Goal: Find specific page/section: Find specific page/section

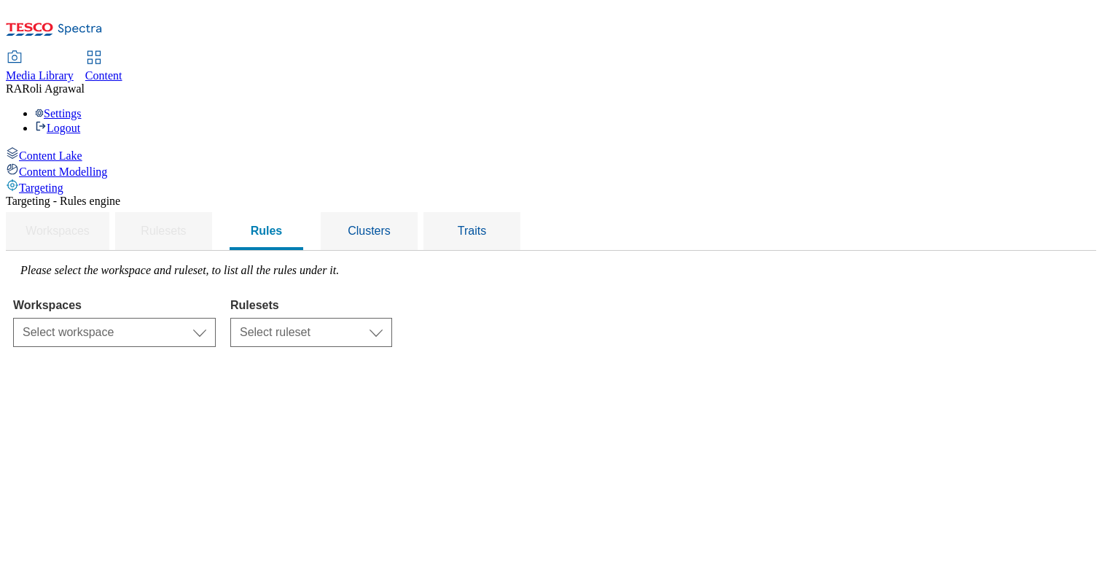
click at [94, 146] on div "Content Lake" at bounding box center [551, 154] width 1090 height 16
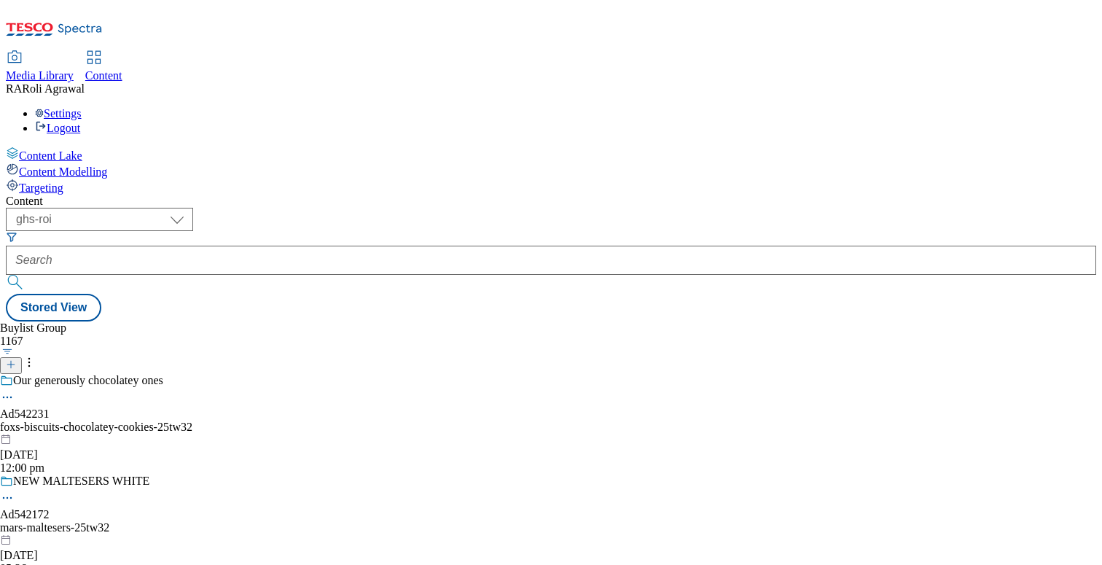
click at [314, 374] on div "Our generously chocolatey ones Ad542231 foxs-biscuits-chocolatey-cookies-25tw32…" at bounding box center [157, 424] width 314 height 101
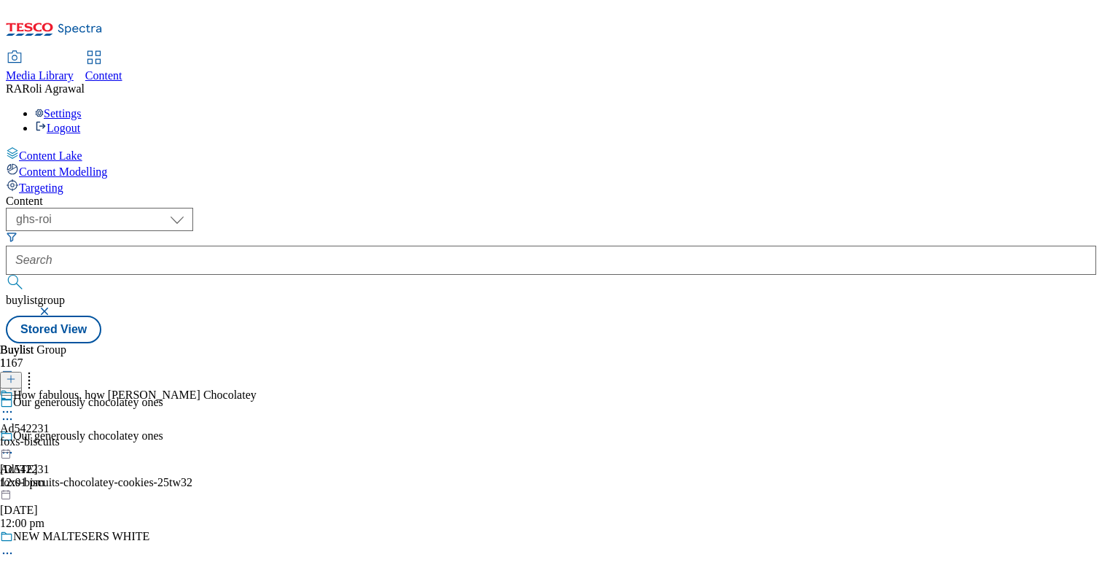
click at [257, 435] on div "foxs-biscuits" at bounding box center [128, 441] width 257 height 13
click at [15, 438] on icon at bounding box center [7, 445] width 15 height 15
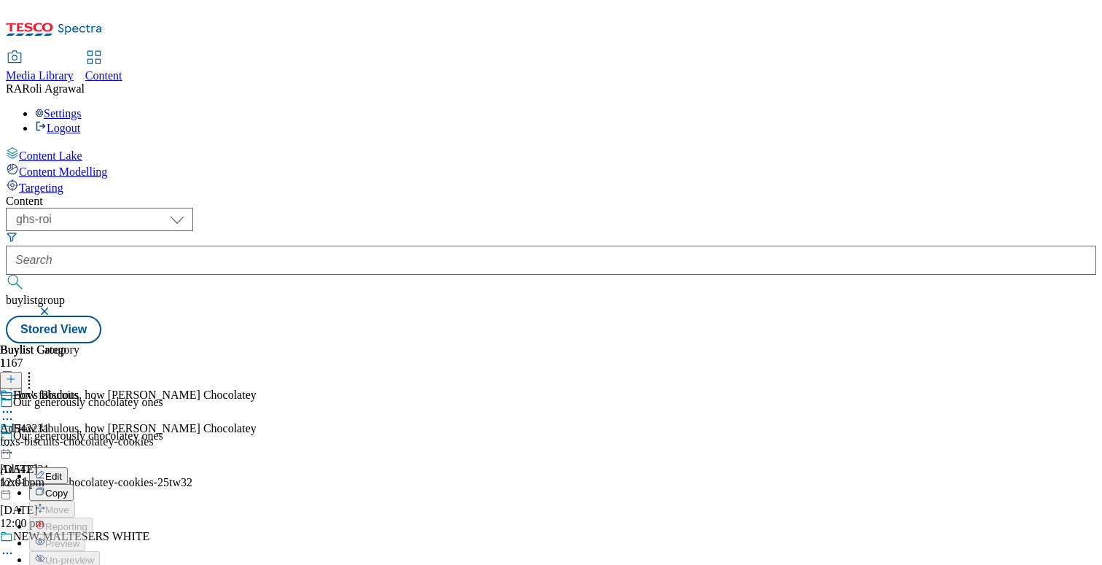
click at [15, 438] on icon at bounding box center [7, 445] width 15 height 15
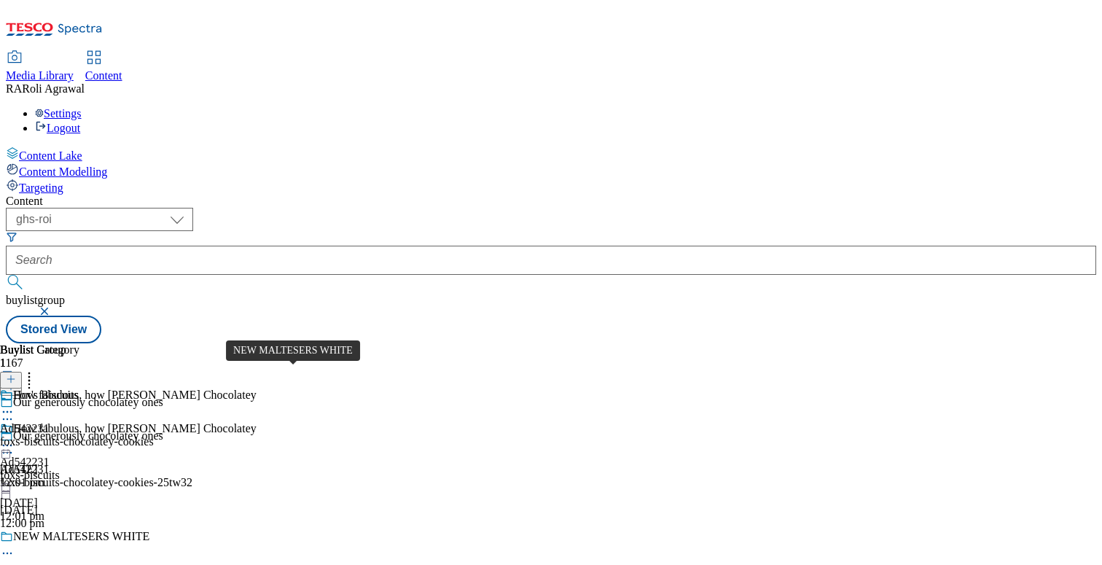
click at [149, 530] on div "NEW MALTESERS WHITE" at bounding box center [81, 536] width 136 height 13
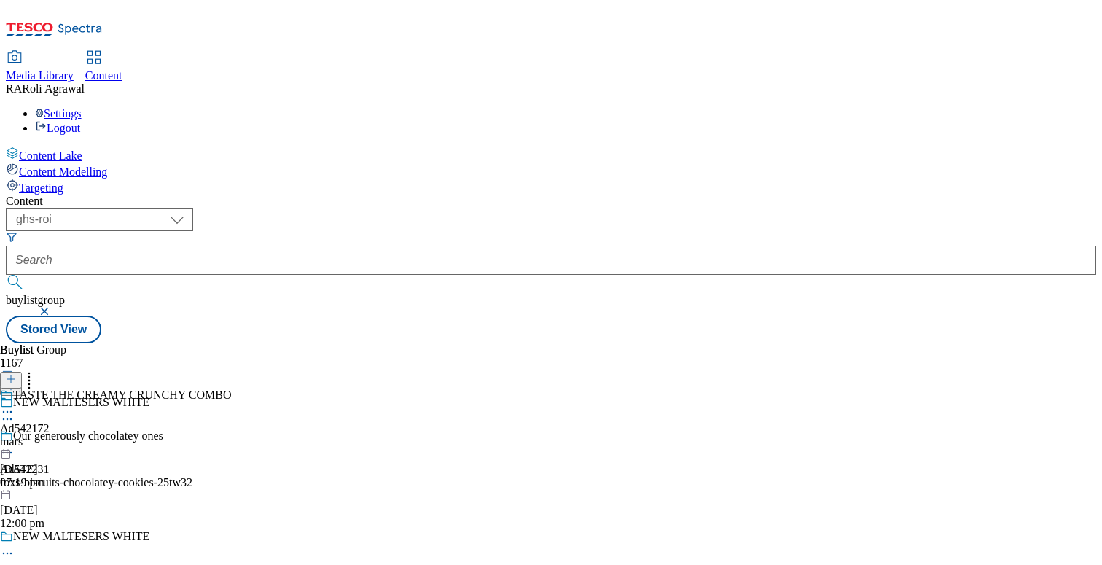
scroll to position [79, 0]
